Goal: Information Seeking & Learning: Learn about a topic

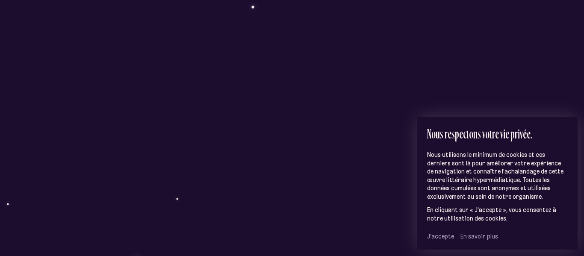
click at [448, 236] on span "J’accepte" at bounding box center [440, 237] width 27 height 8
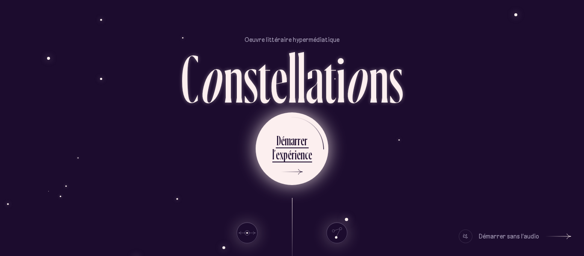
click at [308, 146] on div "e" at bounding box center [310, 154] width 4 height 17
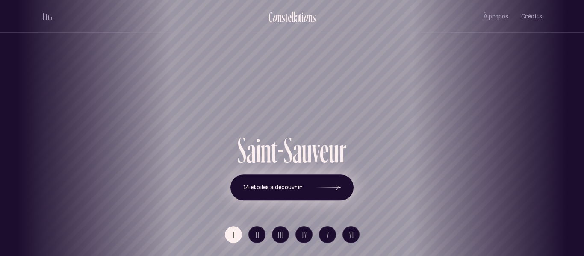
click at [338, 189] on icon at bounding box center [328, 188] width 26 height 64
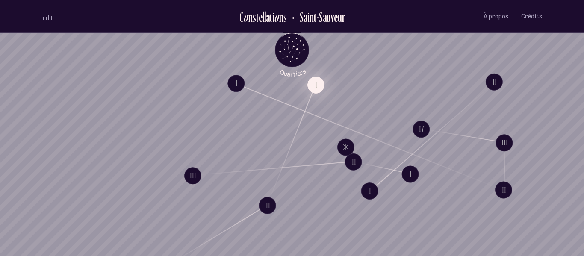
click at [321, 86] on button "I" at bounding box center [316, 84] width 17 height 17
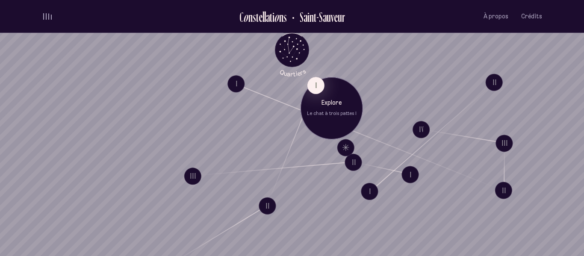
click at [323, 105] on p "Explore" at bounding box center [332, 103] width 50 height 9
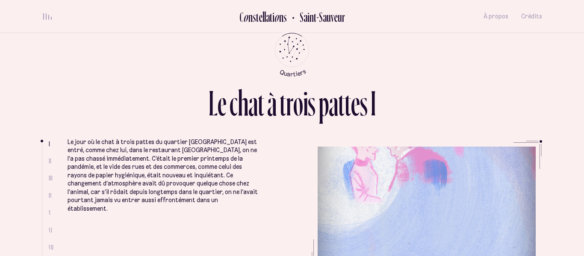
click at [50, 160] on span "II" at bounding box center [50, 160] width 3 height 7
drag, startPoint x: 41, startPoint y: 142, endPoint x: 43, endPoint y: 177, distance: 34.3
click at [43, 177] on div "L e c h a t à t r o i s p a t t e s I I II III IV V VI VII VIII Le jour où le c…" at bounding box center [292, 128] width 513 height 256
drag, startPoint x: 285, startPoint y: 150, endPoint x: 327, endPoint y: 177, distance: 49.8
click at [327, 177] on ul "Le jour où le chat à trois pattes du quartier [GEOGRAPHIC_DATA] est entré, comm…" at bounding box center [305, 204] width 475 height 128
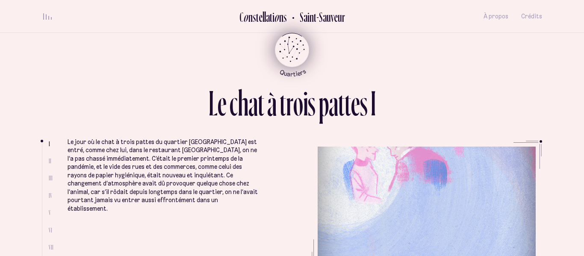
click at [296, 54] on icon "Quartiers" at bounding box center [292, 64] width 50 height 26
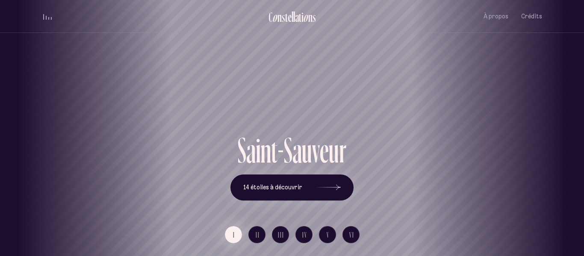
click at [237, 233] on button "I" at bounding box center [233, 234] width 17 height 17
click at [331, 193] on icon at bounding box center [328, 188] width 26 height 64
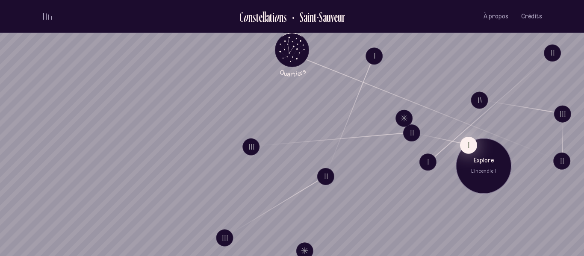
click at [468, 145] on button "I" at bounding box center [468, 144] width 17 height 17
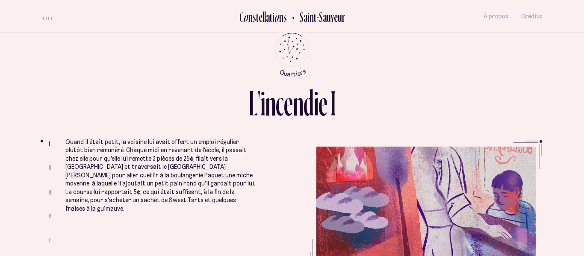
drag, startPoint x: 439, startPoint y: 143, endPoint x: 440, endPoint y: 201, distance: 58.6
click at [440, 201] on ul "Quand il était petit, la voisine lui avait offert un emploi régulier plutôt bie…" at bounding box center [303, 204] width 477 height 128
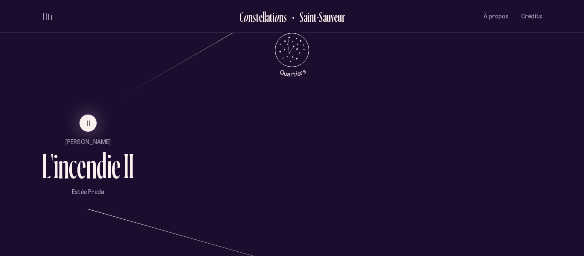
scroll to position [512, 0]
click at [87, 124] on span "II" at bounding box center [89, 124] width 4 height 7
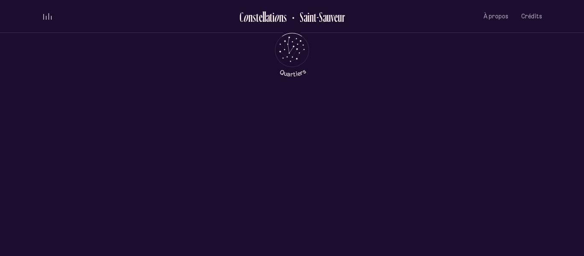
scroll to position [0, 0]
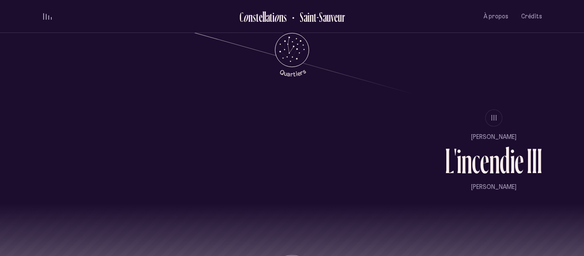
scroll to position [720, 0]
click at [493, 115] on span "III" at bounding box center [495, 118] width 6 height 7
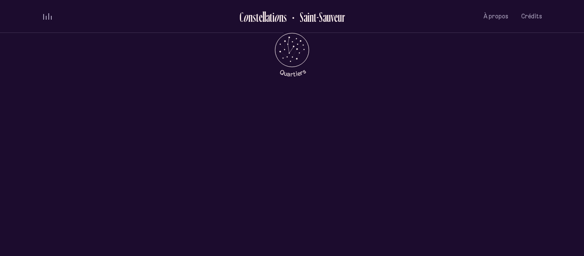
scroll to position [0, 0]
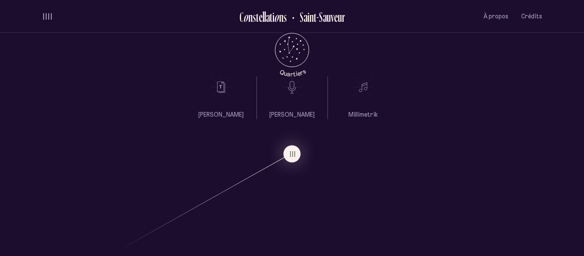
scroll to position [342, 0]
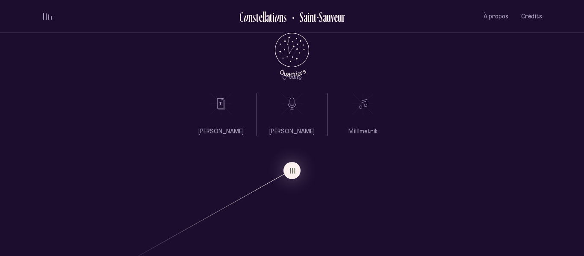
click at [212, 118] on ul "[PERSON_NAME]" at bounding box center [220, 114] width 45 height 43
click at [218, 102] on icon at bounding box center [220, 103] width 21 height 21
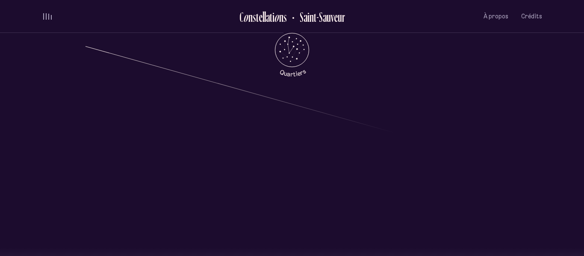
scroll to position [796, 0]
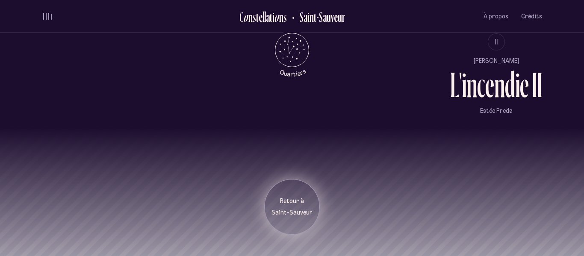
click at [302, 219] on div "Retour à [GEOGRAPHIC_DATA]" at bounding box center [292, 207] width 56 height 56
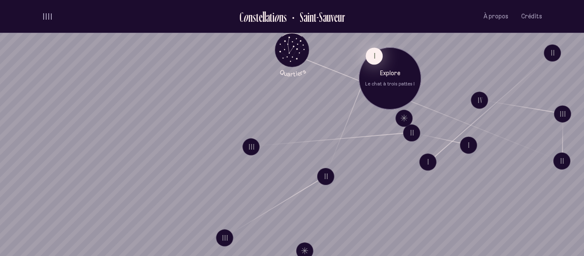
click at [379, 57] on button "I" at bounding box center [374, 55] width 17 height 17
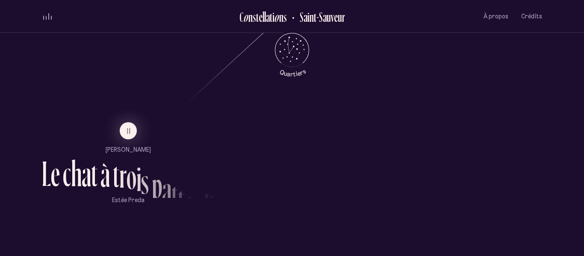
scroll to position [507, 0]
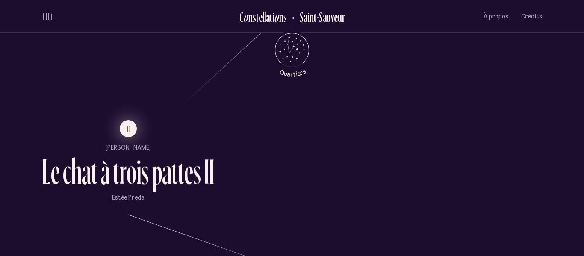
click at [132, 136] on button "II" at bounding box center [128, 128] width 17 height 17
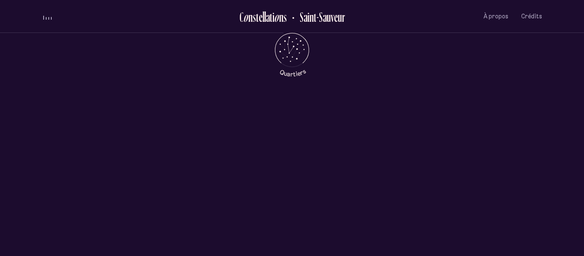
scroll to position [0, 0]
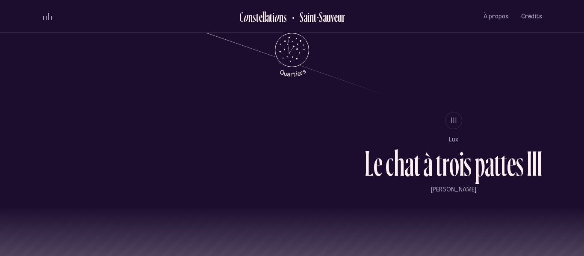
scroll to position [733, 0]
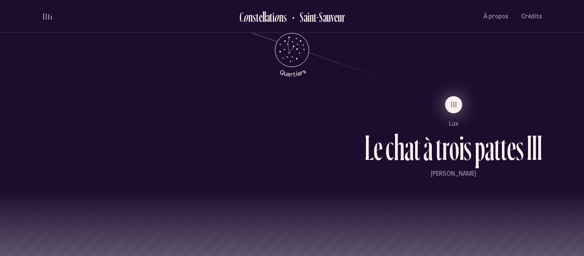
click at [448, 106] on button "III" at bounding box center [453, 104] width 17 height 17
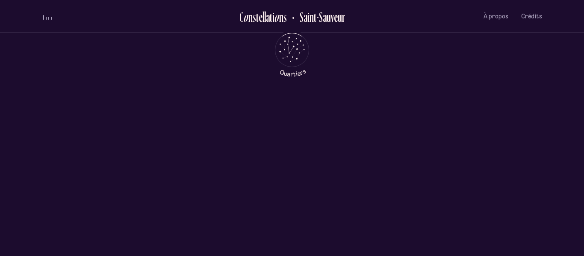
scroll to position [0, 0]
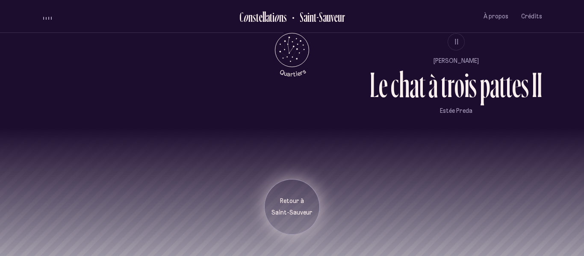
click at [299, 217] on div "Retour à [GEOGRAPHIC_DATA]" at bounding box center [292, 207] width 56 height 56
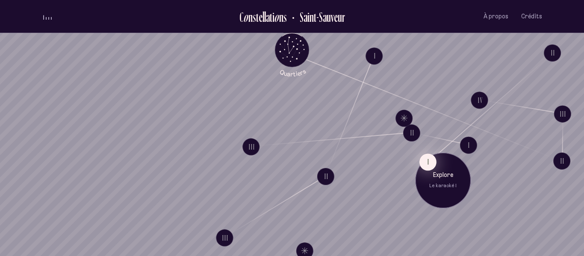
click at [427, 168] on button "I" at bounding box center [428, 162] width 17 height 17
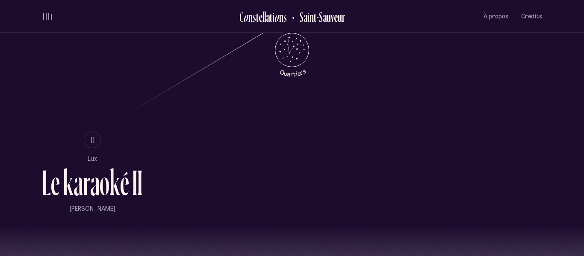
scroll to position [579, 0]
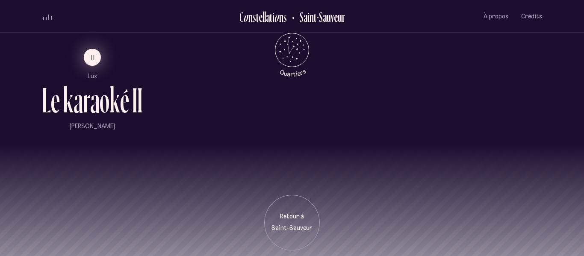
click at [97, 62] on button "II" at bounding box center [92, 57] width 17 height 17
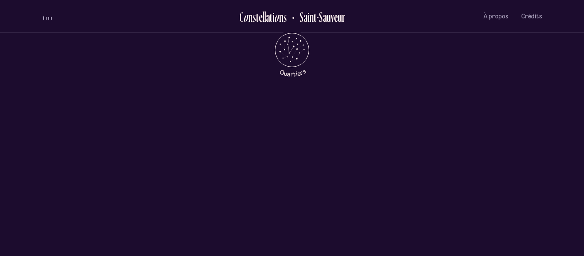
scroll to position [0, 0]
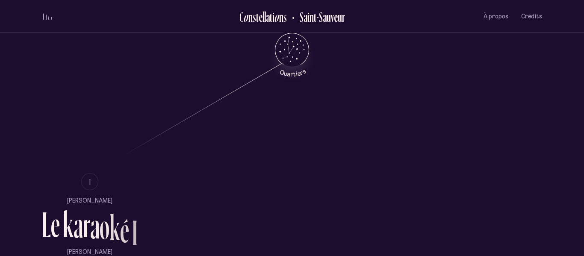
scroll to position [594, 0]
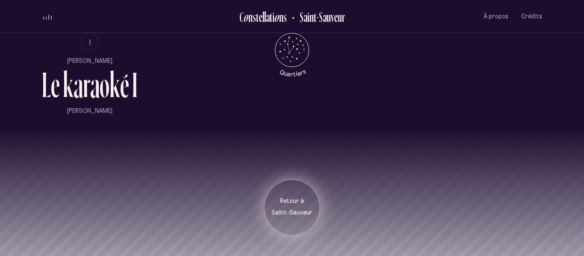
click at [296, 201] on p "Retour à" at bounding box center [292, 201] width 43 height 9
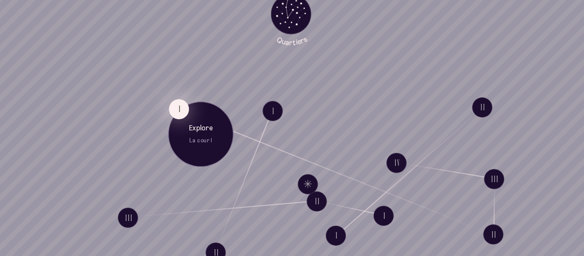
click at [190, 130] on button "I" at bounding box center [196, 130] width 17 height 17
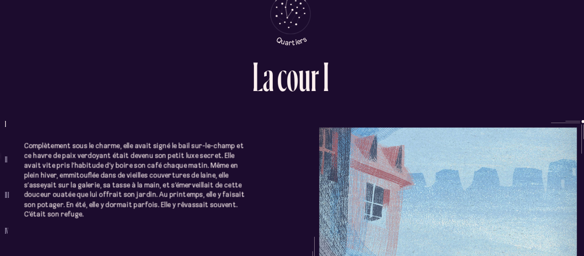
scroll to position [262, 0]
